Goal: Obtain resource: Obtain resource

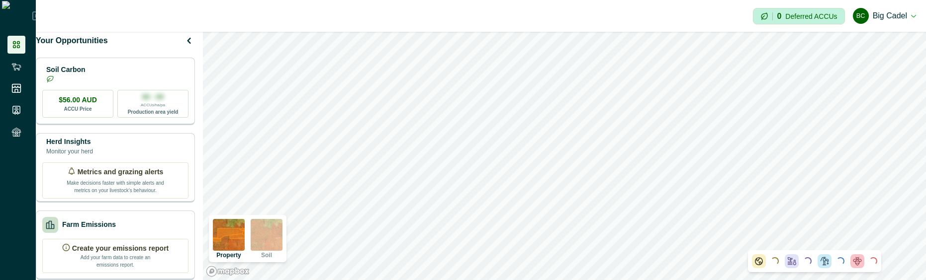
click at [134, 83] on div "Soil Carbon" at bounding box center [115, 74] width 146 height 20
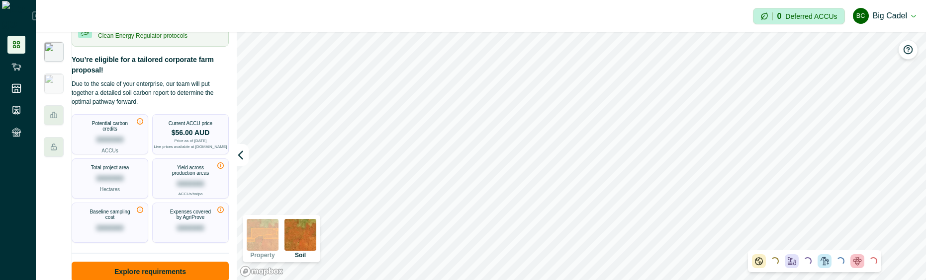
scroll to position [49, 0]
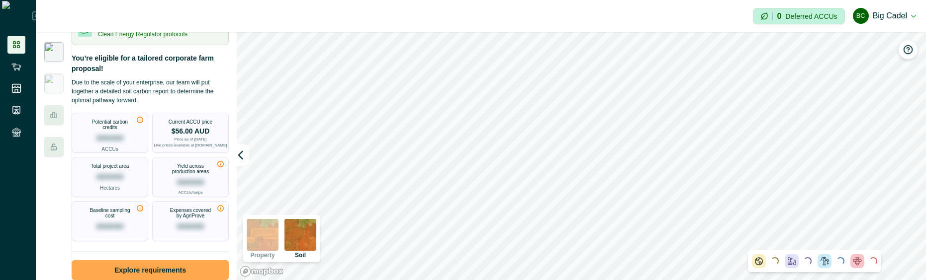
click at [149, 261] on button "Explore requirements" at bounding box center [150, 271] width 157 height 20
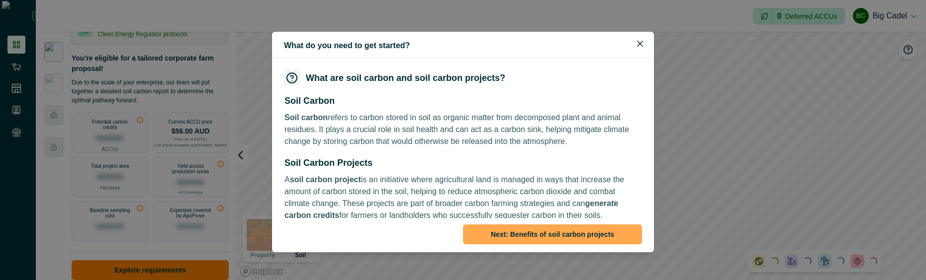
click at [551, 228] on button "Next : Benefits of soil carbon projects" at bounding box center [552, 235] width 179 height 20
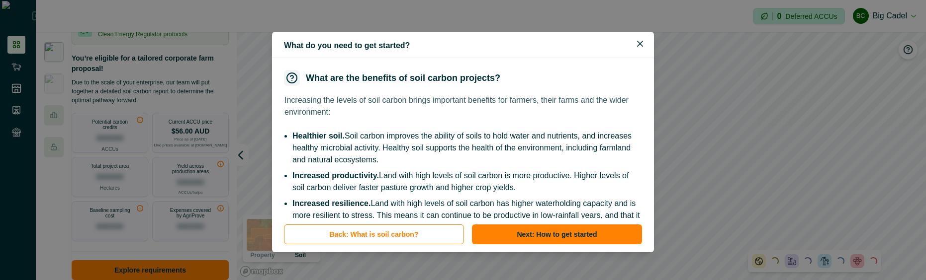
click at [551, 228] on button "Next : How to get started" at bounding box center [557, 235] width 170 height 20
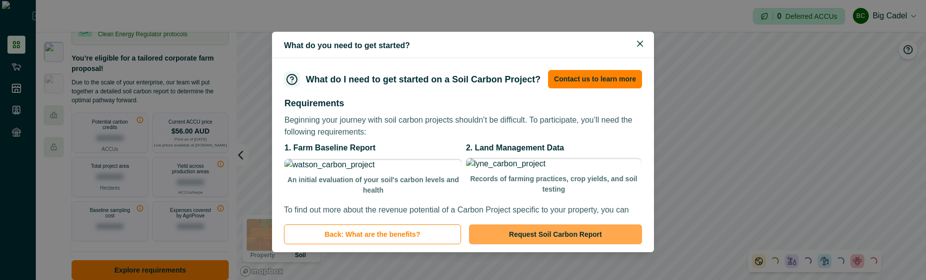
click at [551, 229] on button "Request Soil Carbon Report" at bounding box center [555, 235] width 173 height 20
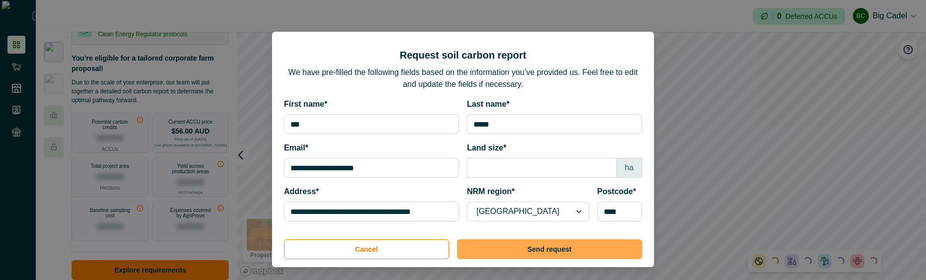
click at [549, 245] on button "Send request" at bounding box center [549, 250] width 185 height 20
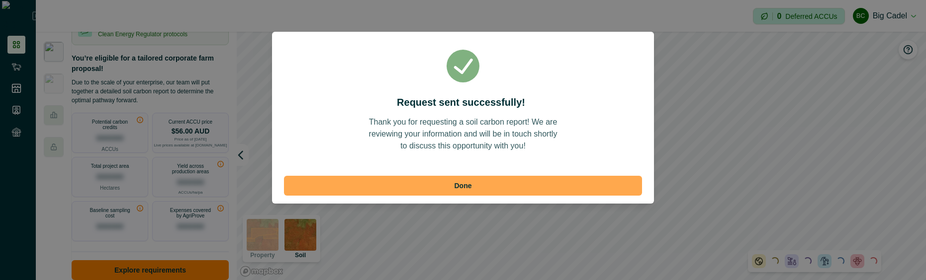
click at [484, 178] on button "Done" at bounding box center [463, 186] width 358 height 20
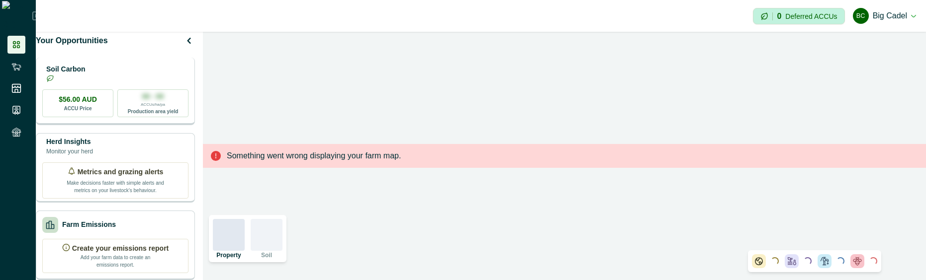
click at [138, 84] on div "Soil Carbon" at bounding box center [115, 74] width 146 height 20
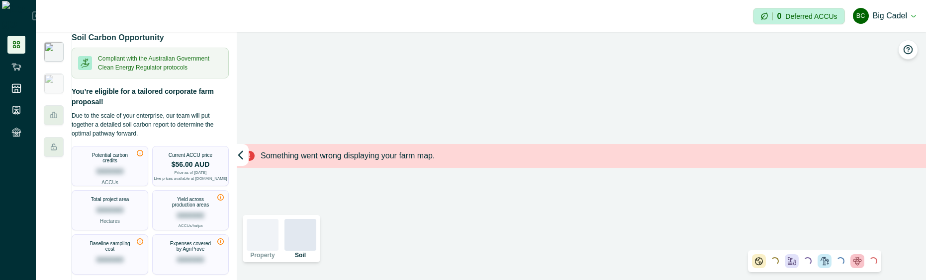
click at [881, 15] on button "BC Big Cadel" at bounding box center [884, 16] width 63 height 24
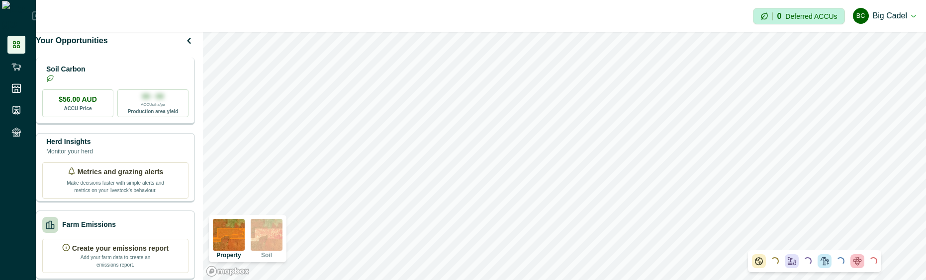
click at [136, 80] on div "Soil Carbon" at bounding box center [115, 74] width 146 height 20
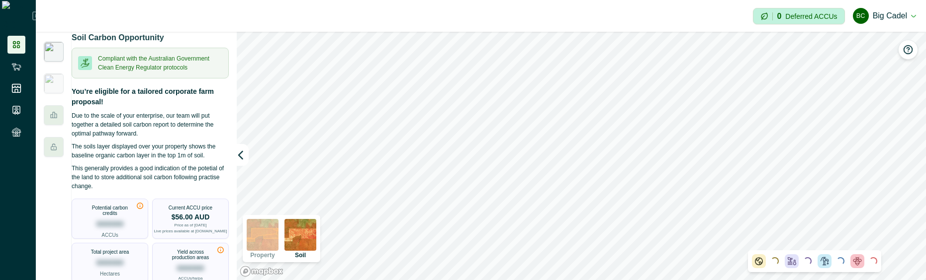
click at [901, 18] on button "BC Big Cadel" at bounding box center [884, 16] width 63 height 24
click at [884, 41] on button "Sign out" at bounding box center [860, 44] width 110 height 16
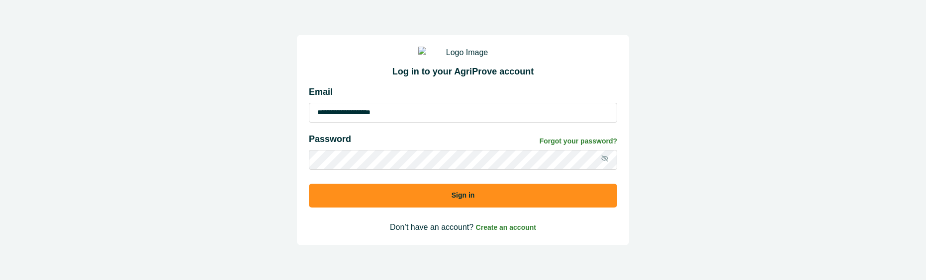
click at [380, 123] on input "**********" at bounding box center [463, 113] width 308 height 20
type input "**********"
click at [400, 204] on button "Sign in" at bounding box center [463, 196] width 308 height 24
